Goal: Information Seeking & Learning: Obtain resource

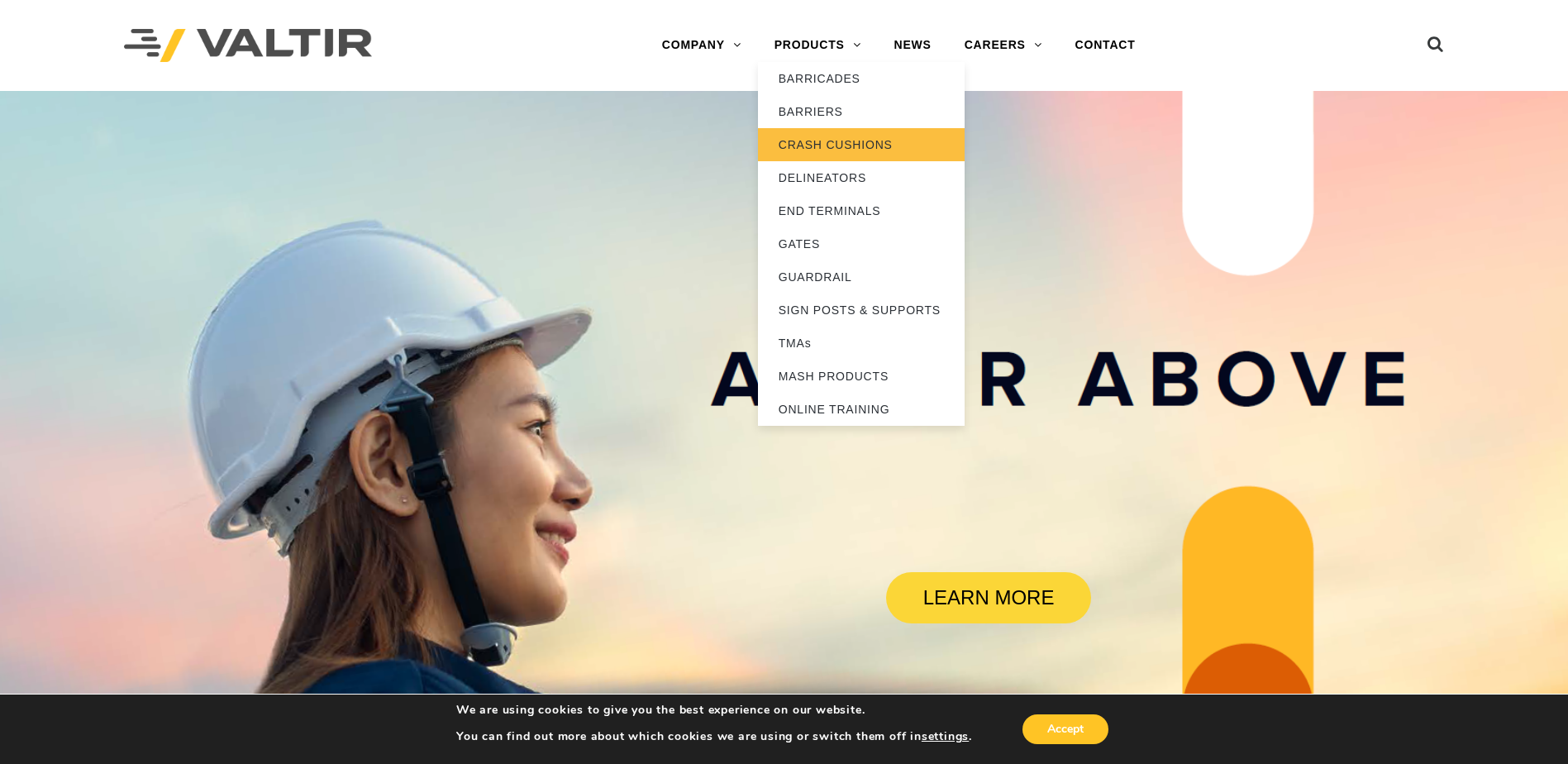
click at [842, 137] on link "CRASH CUSHIONS" at bounding box center [862, 144] width 207 height 33
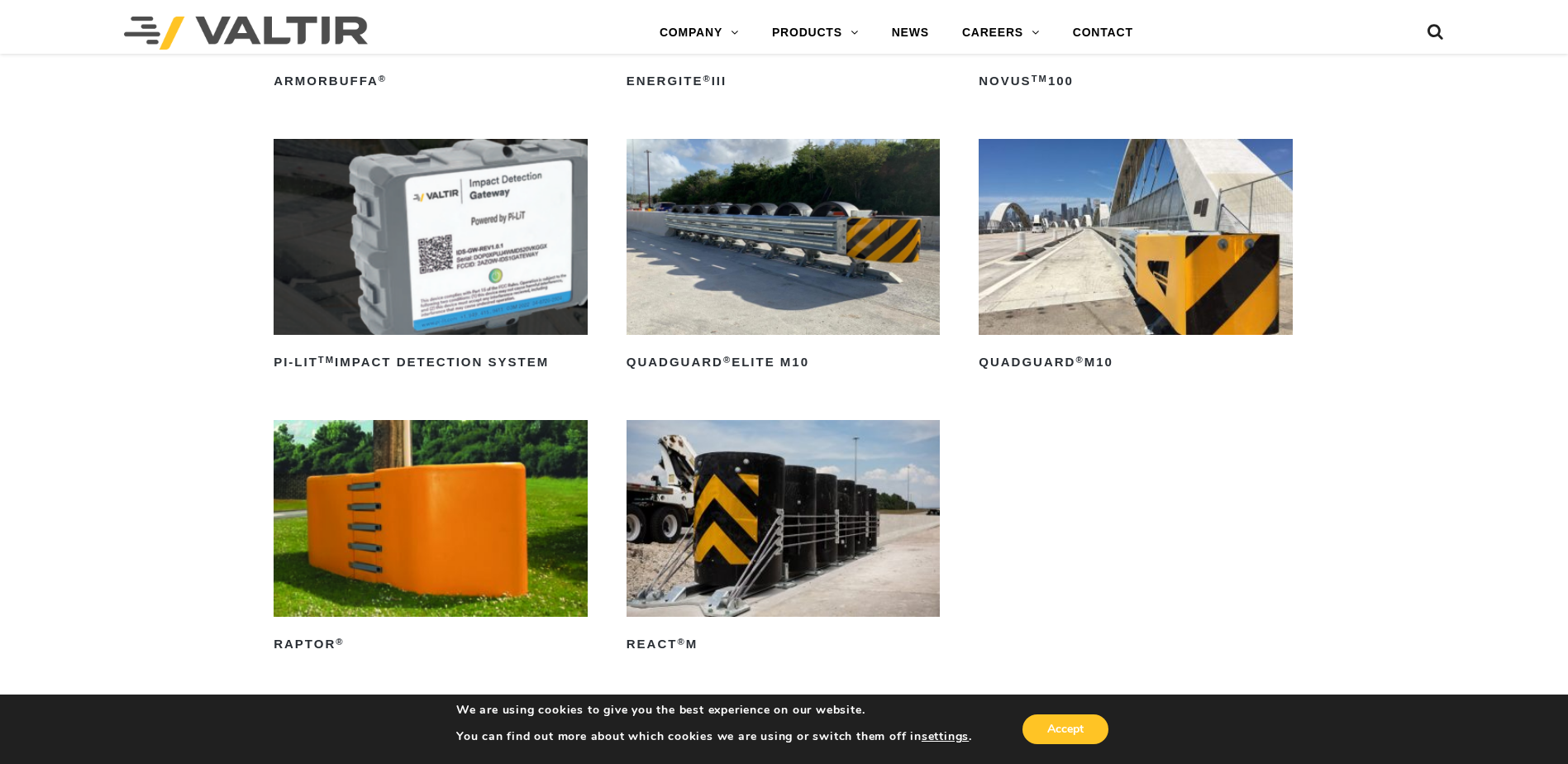
scroll to position [496, 0]
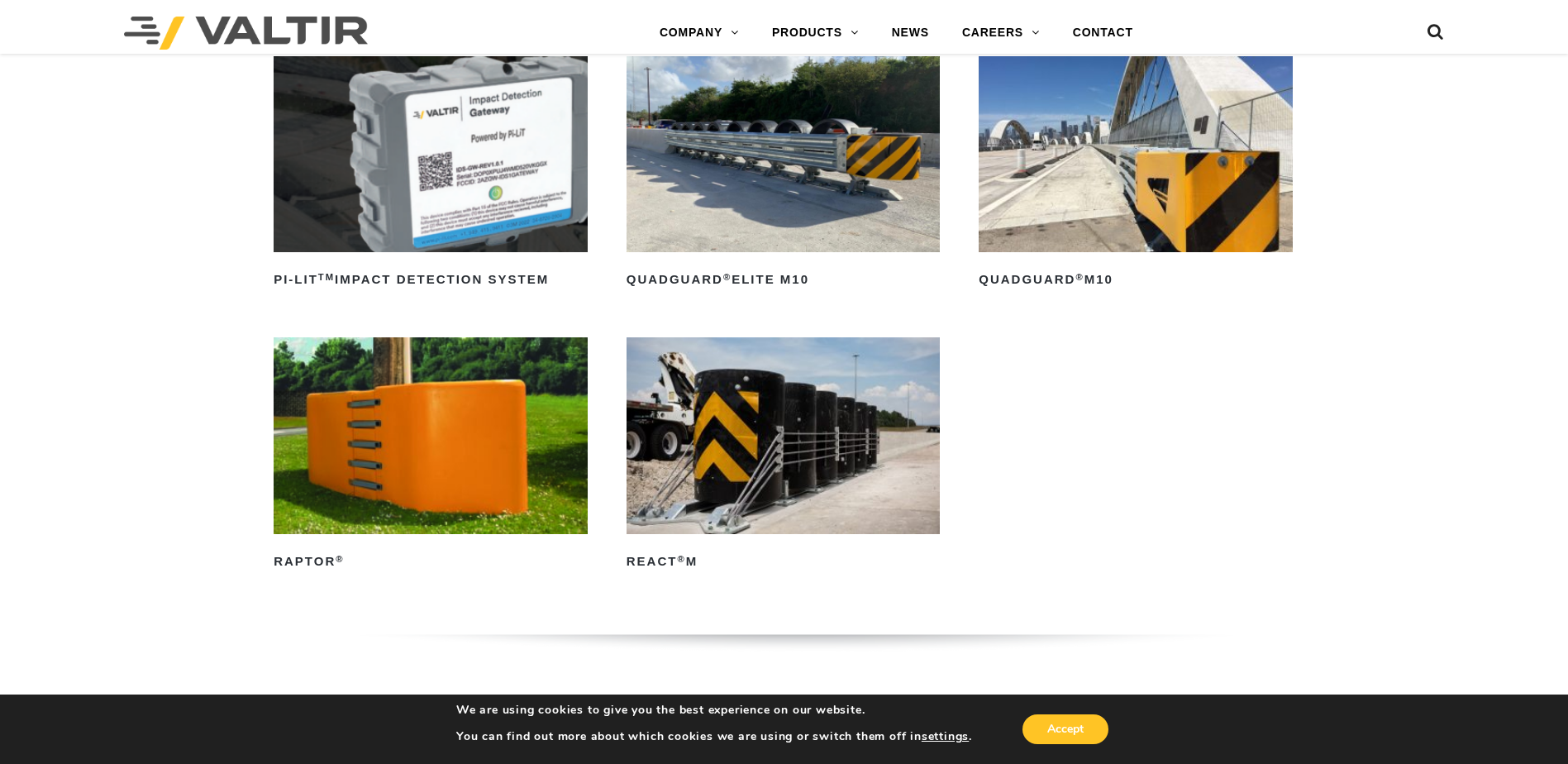
click at [748, 443] on img at bounding box center [784, 436] width 314 height 196
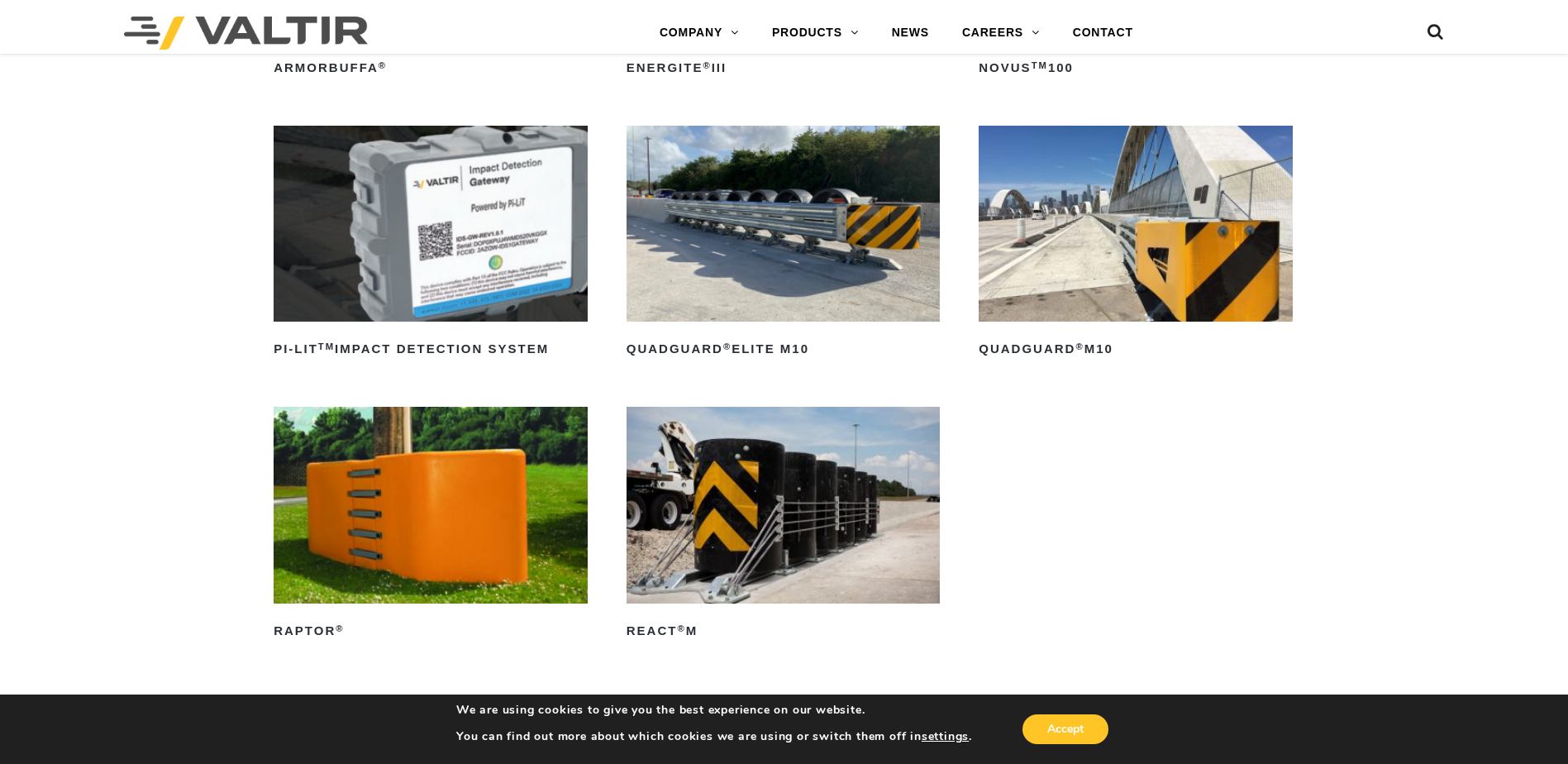
scroll to position [414, 0]
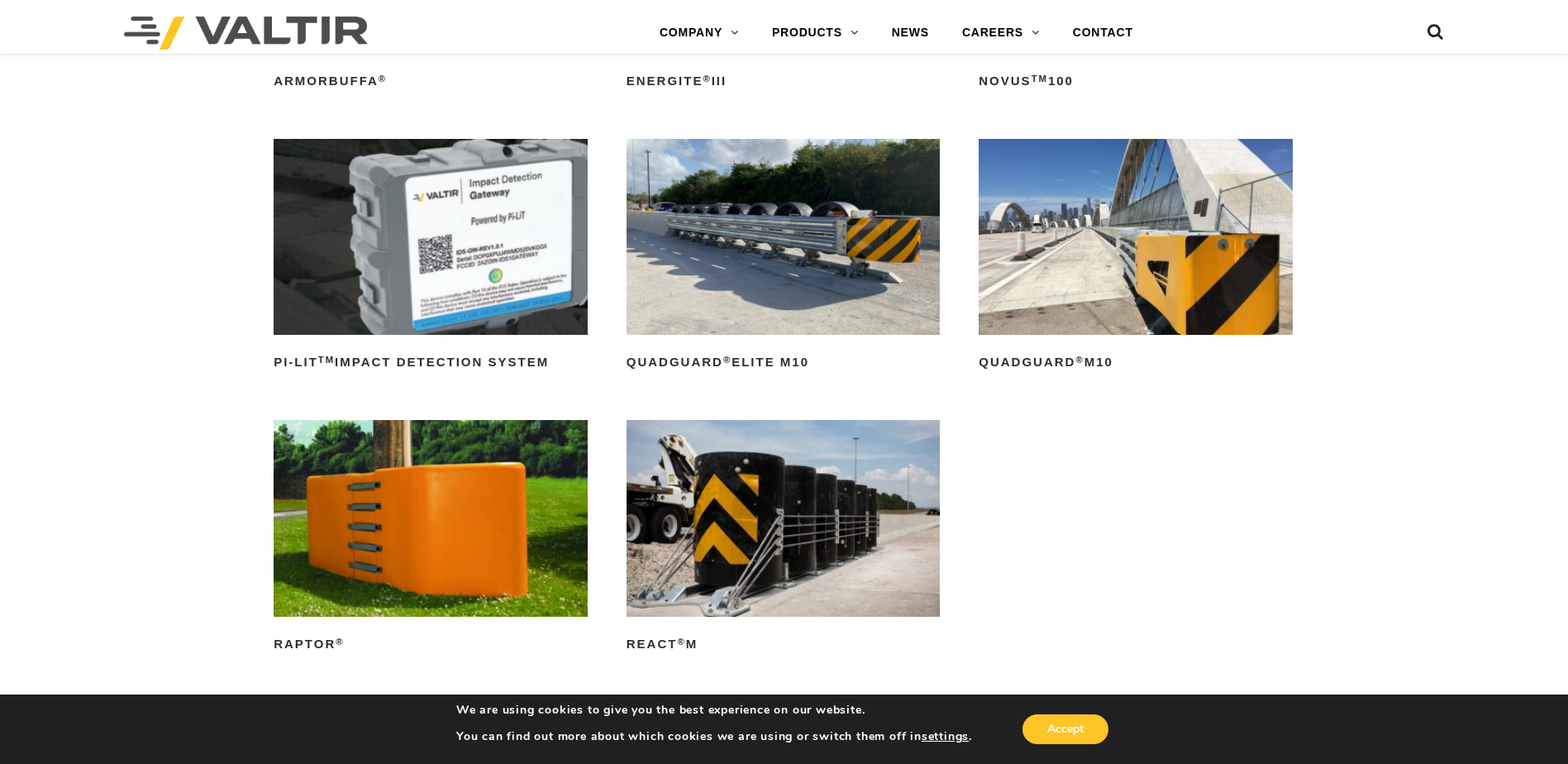
click at [747, 264] on img at bounding box center [784, 237] width 314 height 196
drag, startPoint x: 1092, startPoint y: 276, endPoint x: 1094, endPoint y: 291, distance: 15.1
click at [1092, 276] on img at bounding box center [1135, 237] width 314 height 196
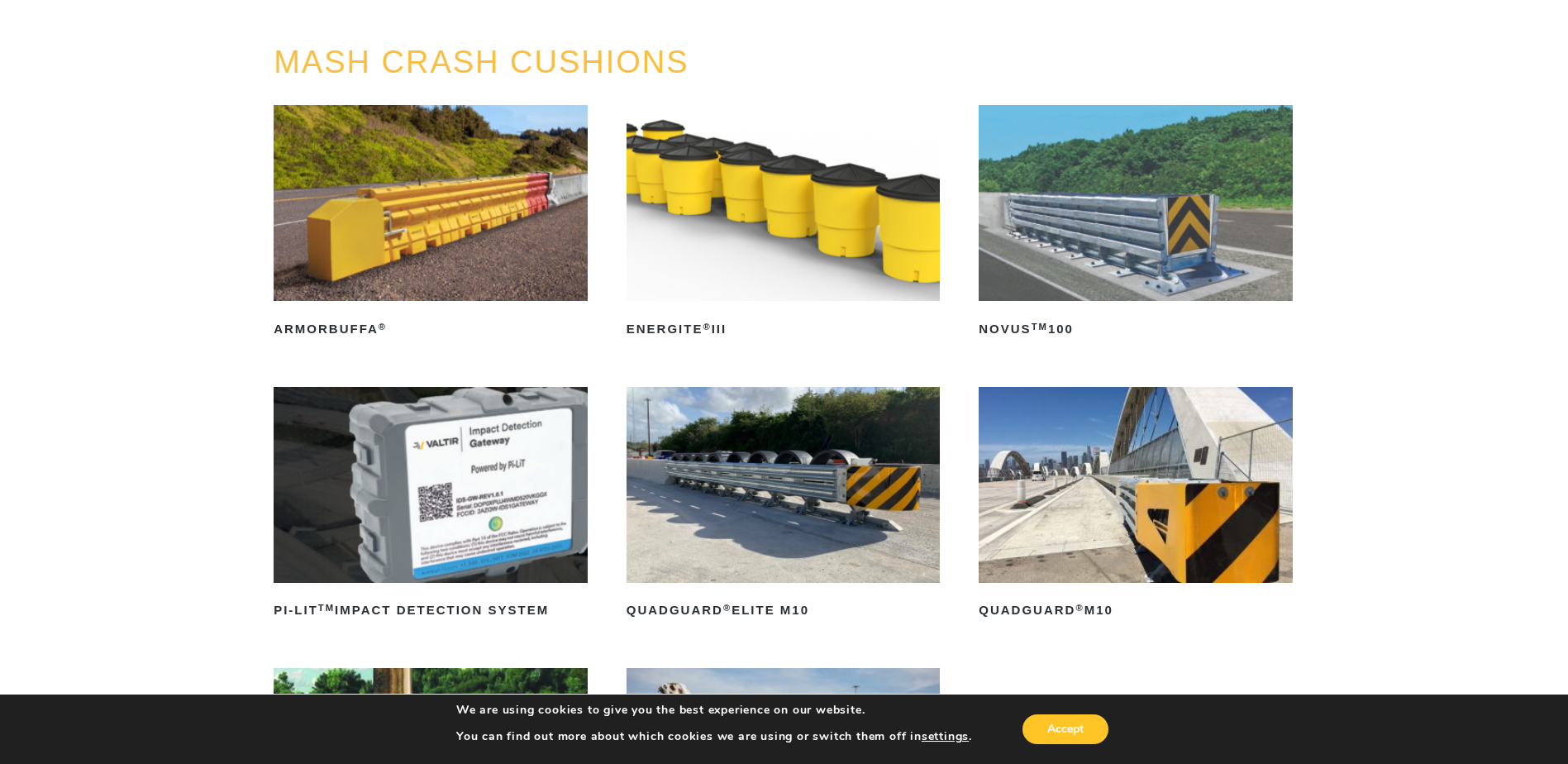
scroll to position [83, 0]
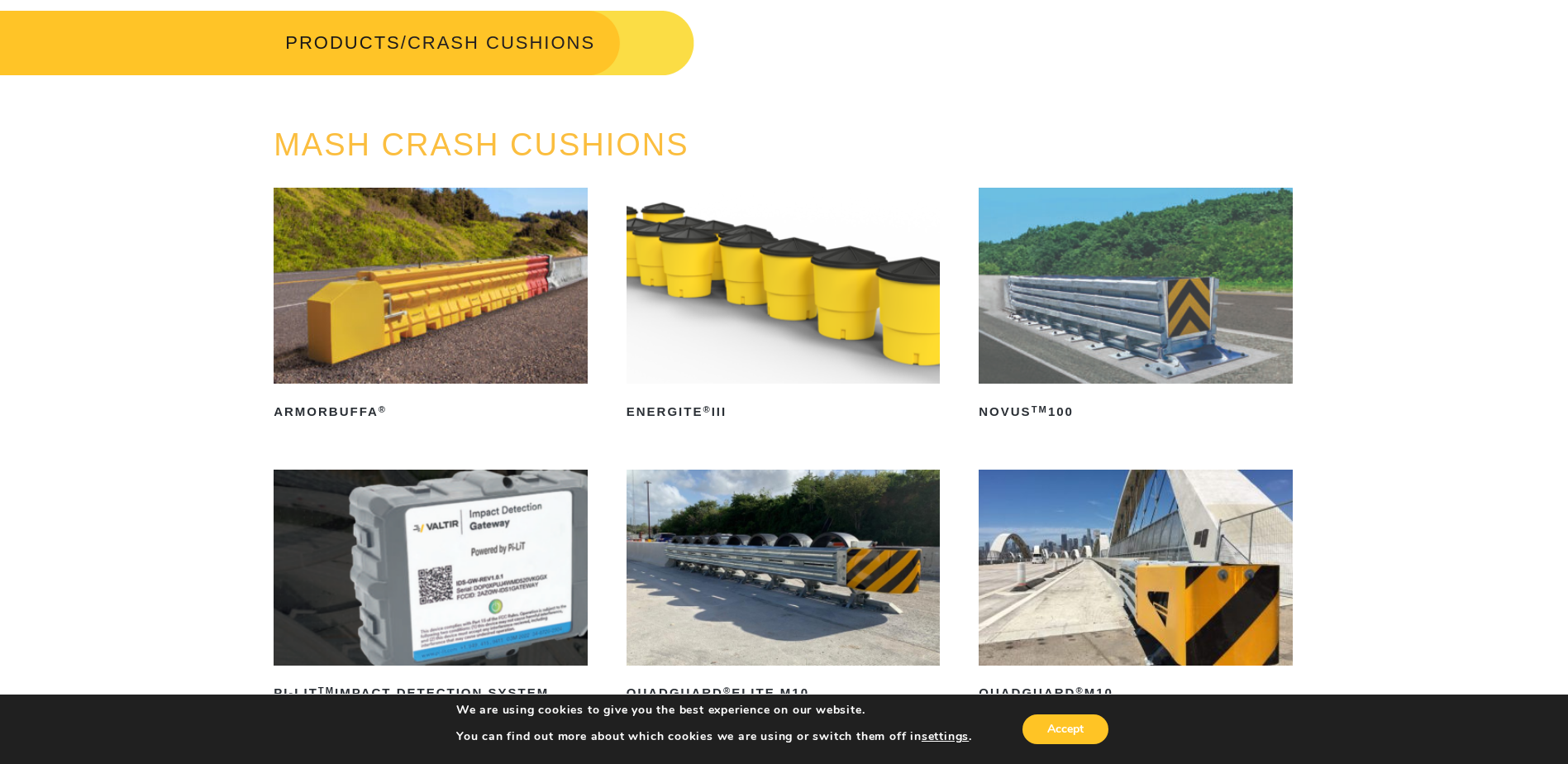
click at [484, 310] on img at bounding box center [431, 286] width 314 height 196
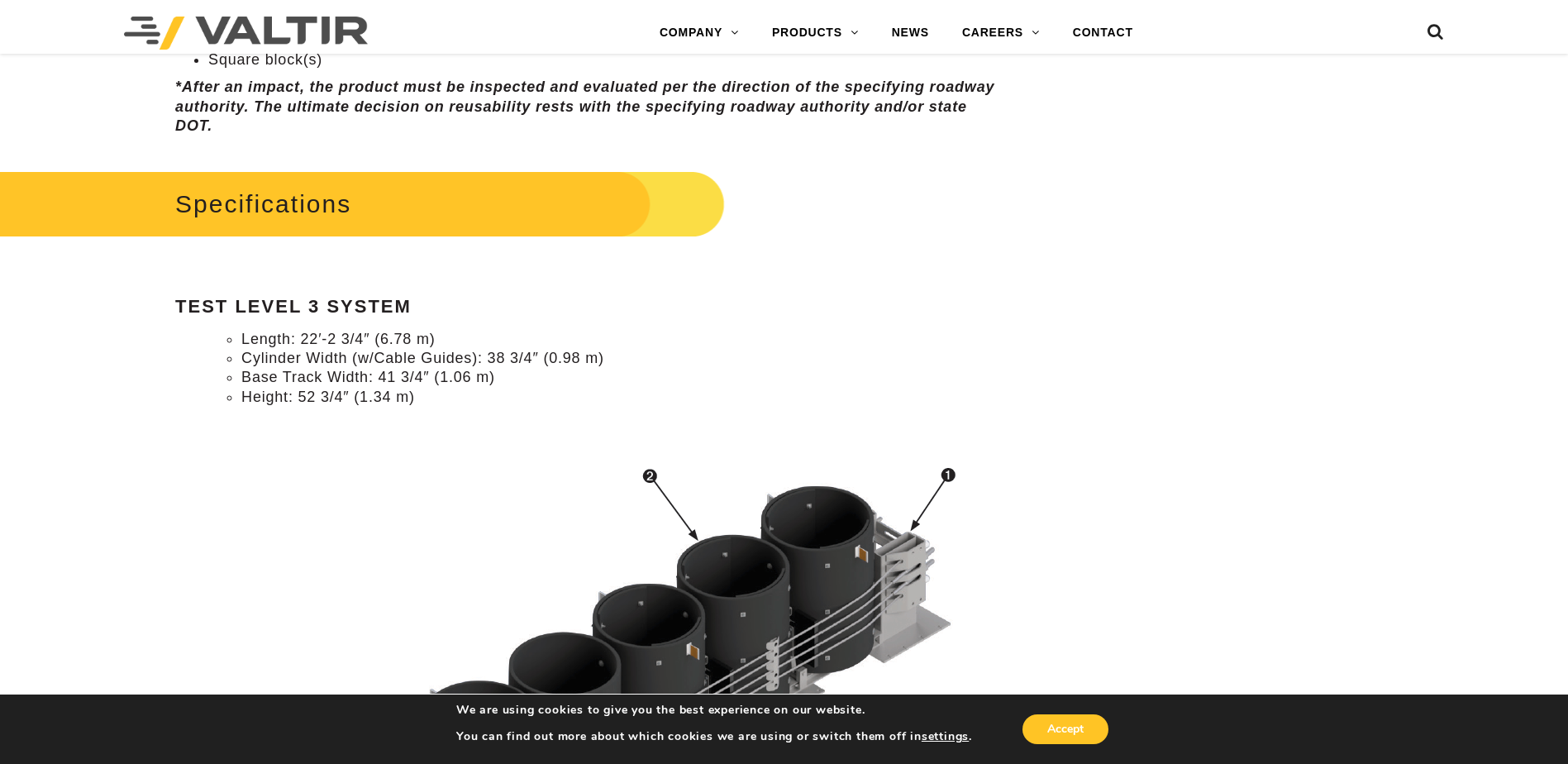
scroll to position [1323, 0]
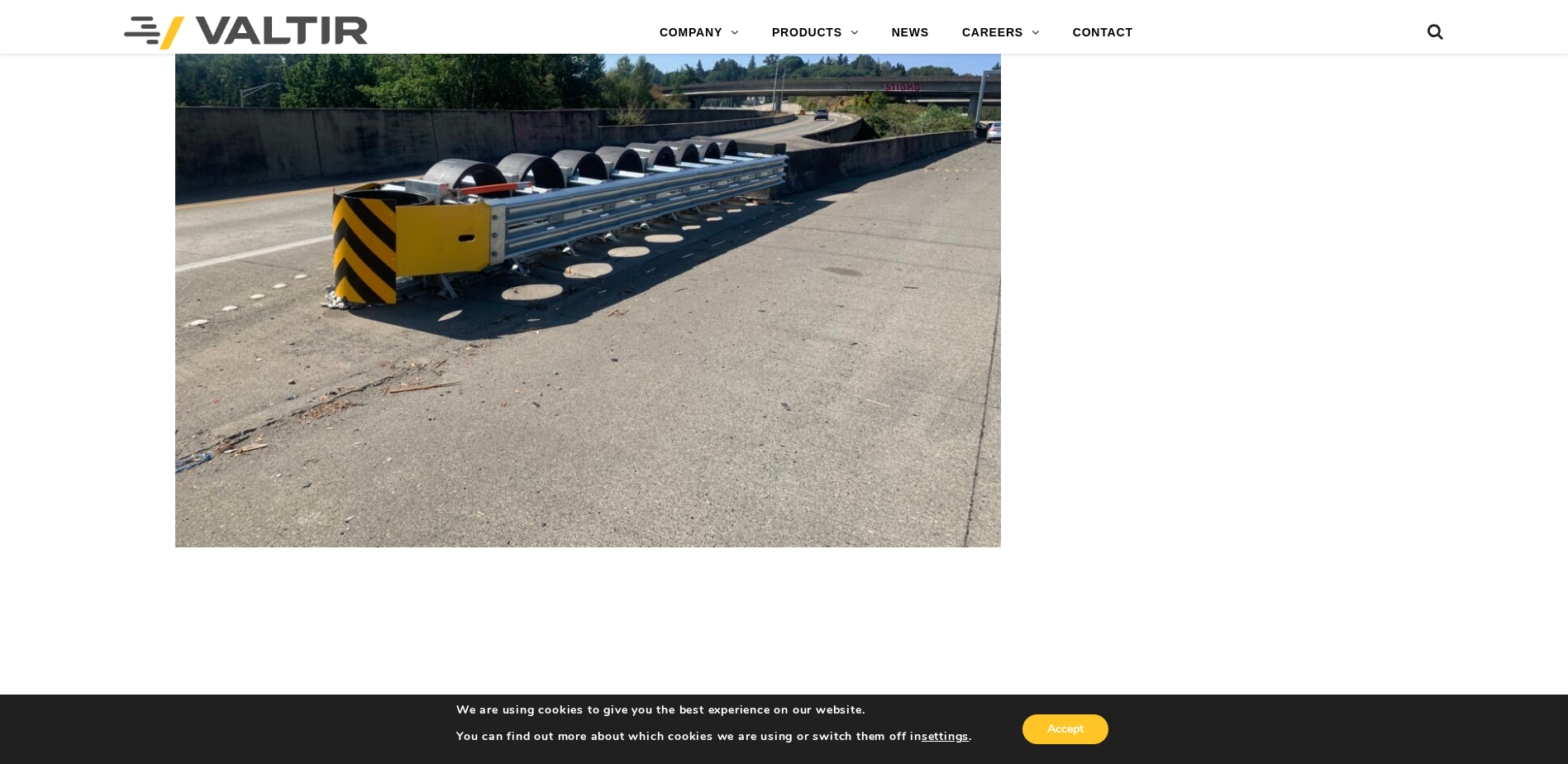
scroll to position [2894, 0]
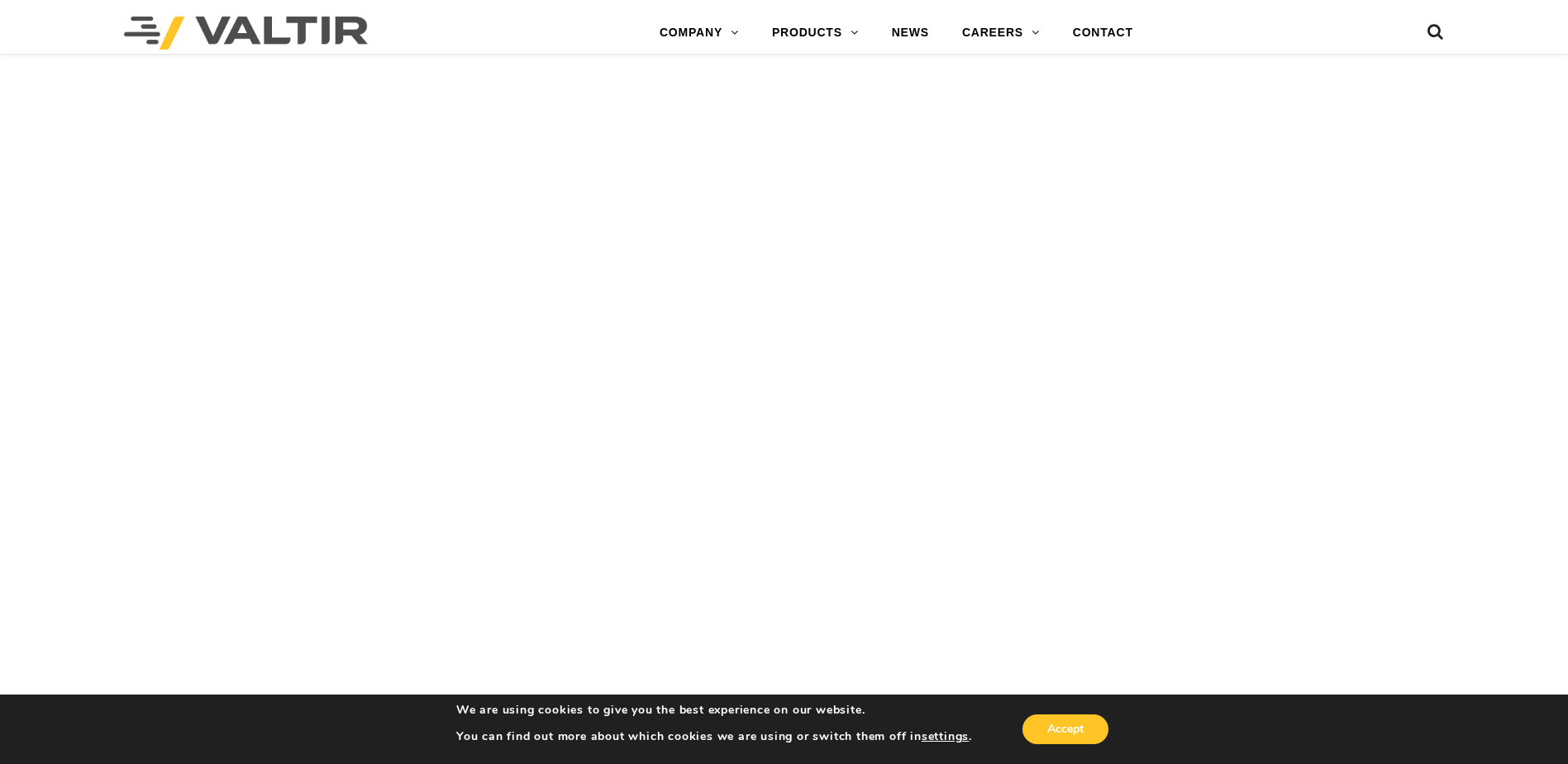
scroll to position [5459, 0]
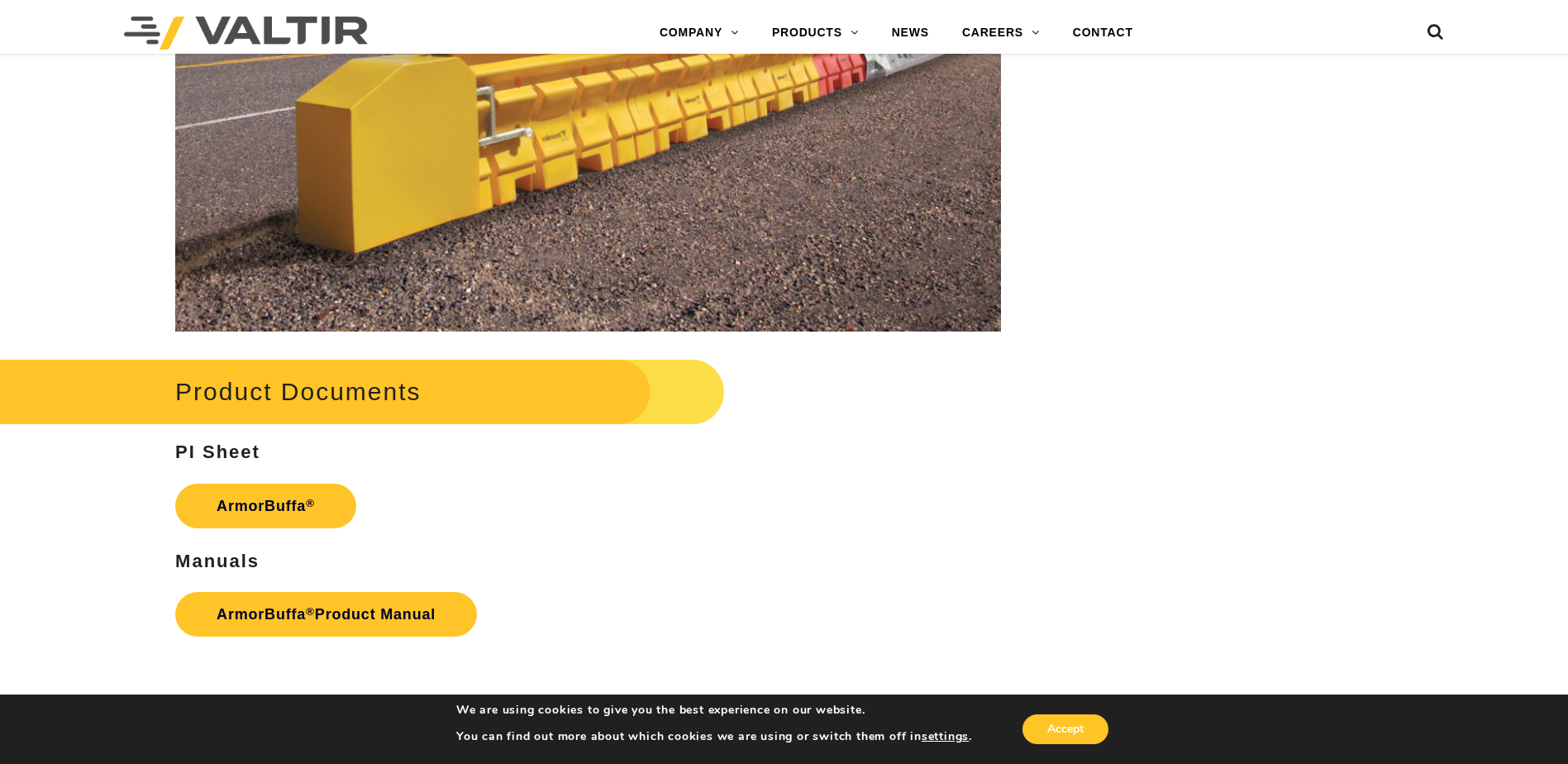
scroll to position [2564, 0]
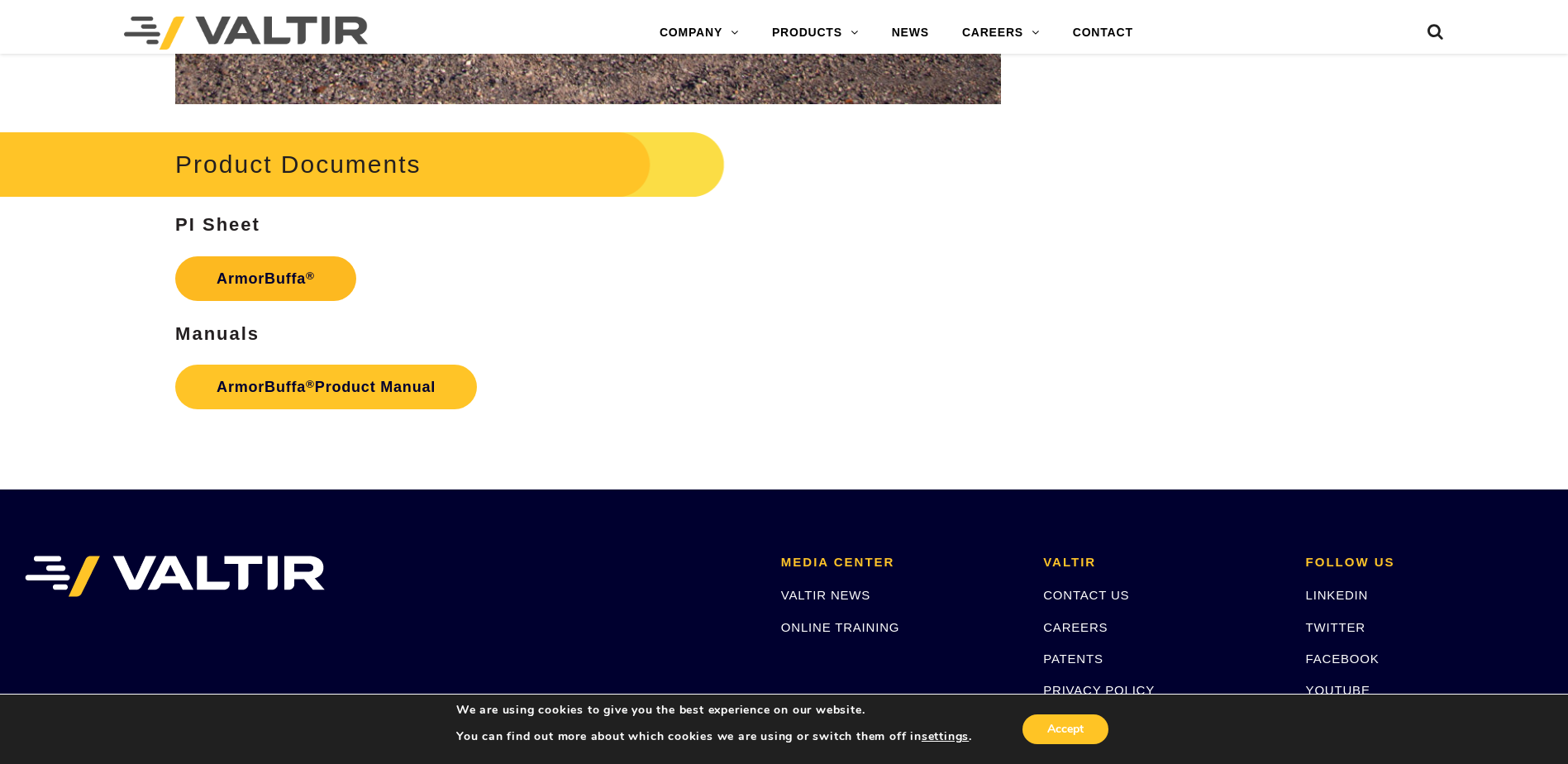
click at [268, 278] on link "ArmorBuffa ®" at bounding box center [266, 279] width 181 height 44
click at [324, 377] on link "ArmorBuffa ® Product Manual" at bounding box center [326, 387] width 302 height 44
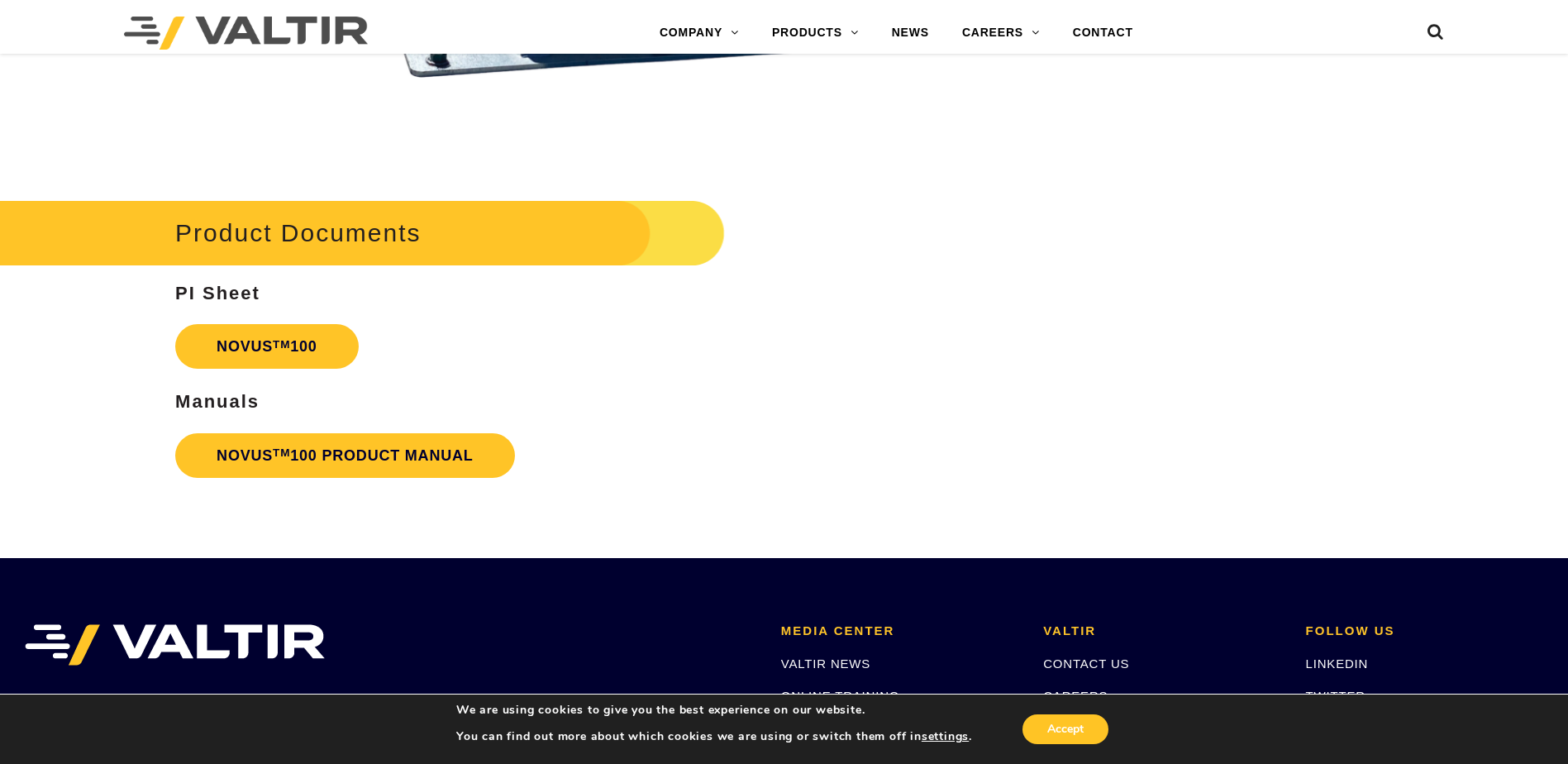
scroll to position [4135, 0]
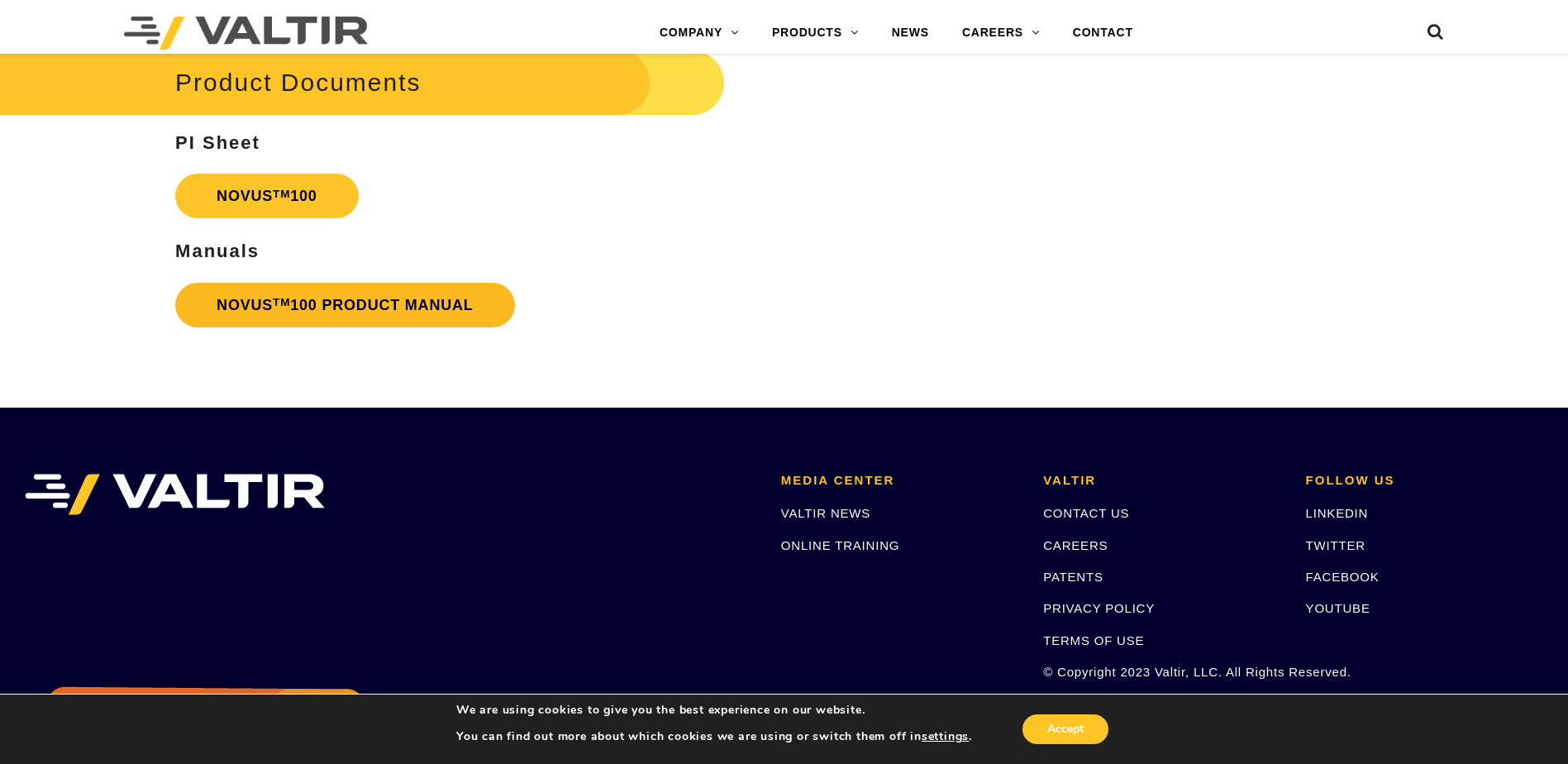
drag, startPoint x: 417, startPoint y: 305, endPoint x: 446, endPoint y: 305, distance: 29.0
click at [417, 305] on link "NOVUS TM 100 PRODUCT MANUAL" at bounding box center [345, 305] width 340 height 44
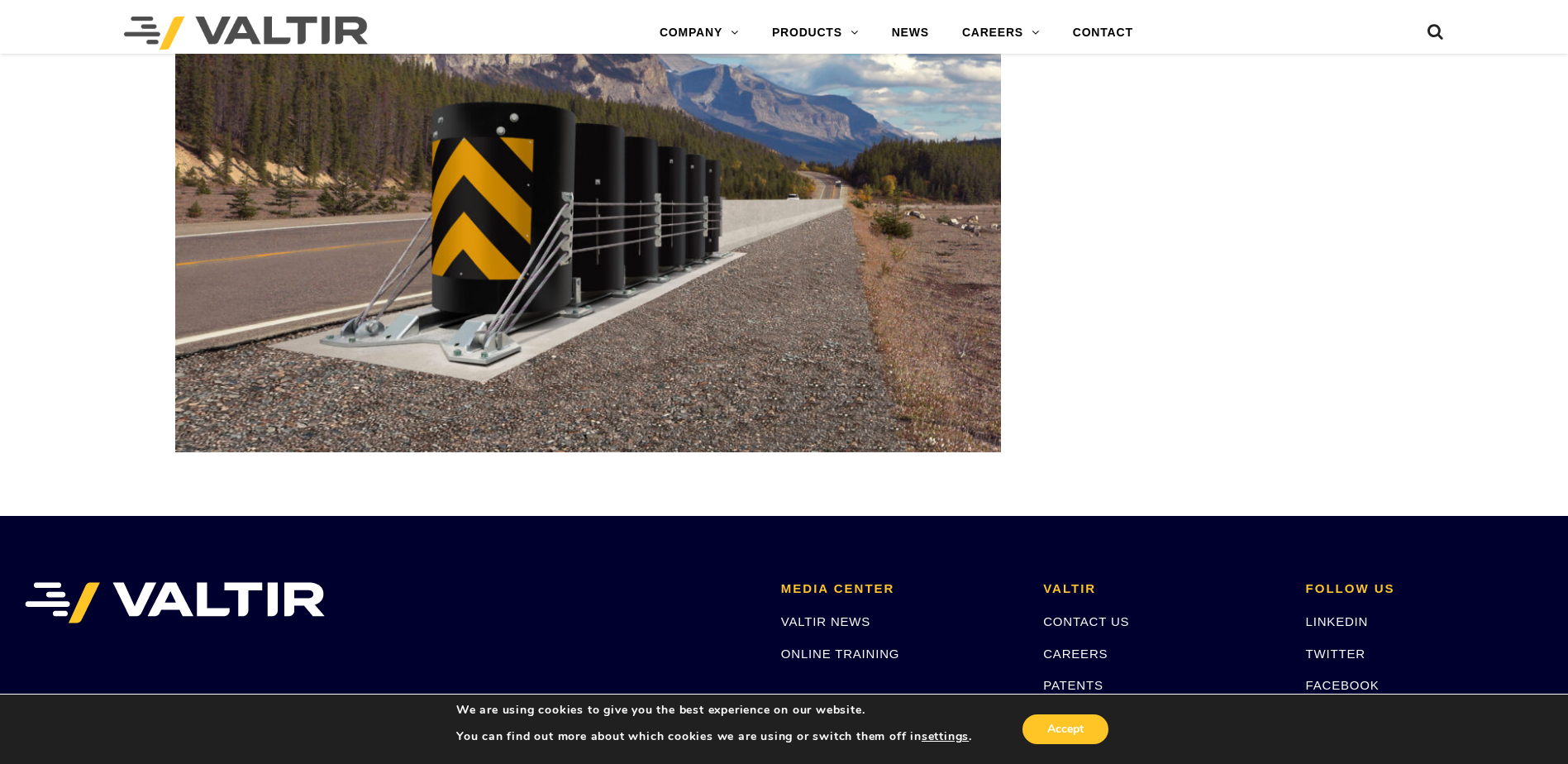
scroll to position [5564, 0]
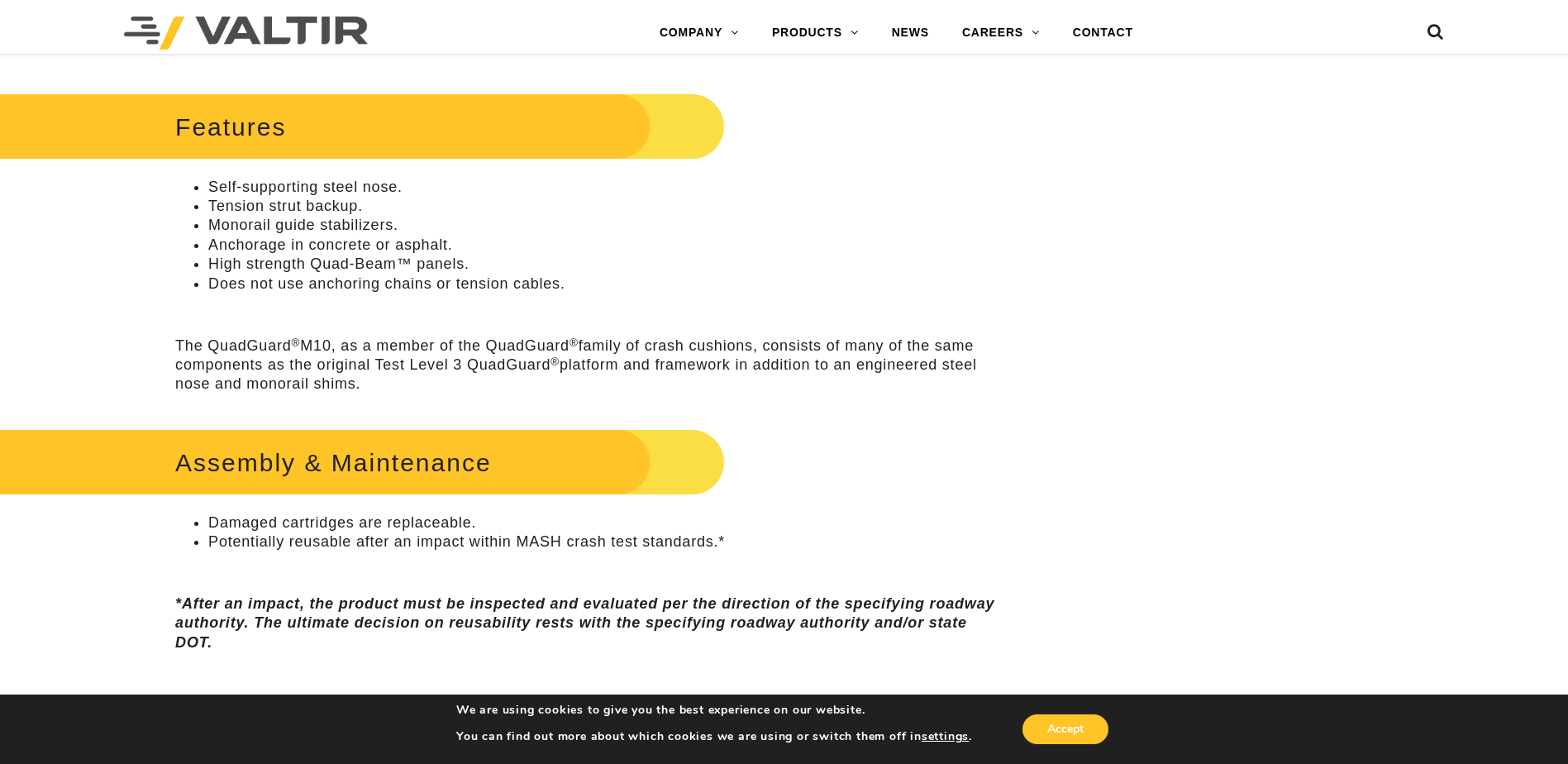
scroll to position [827, 0]
